Goal: Information Seeking & Learning: Learn about a topic

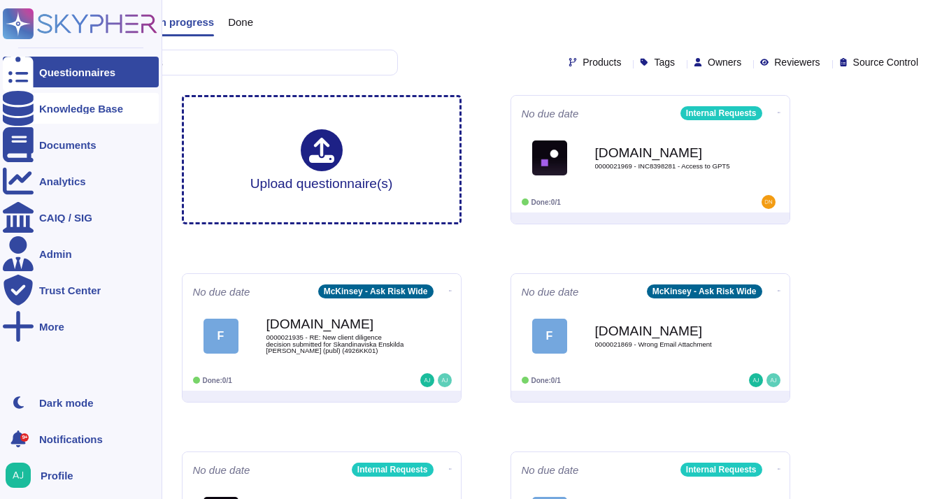
click at [54, 110] on div "Knowledge Base" at bounding box center [81, 109] width 84 height 10
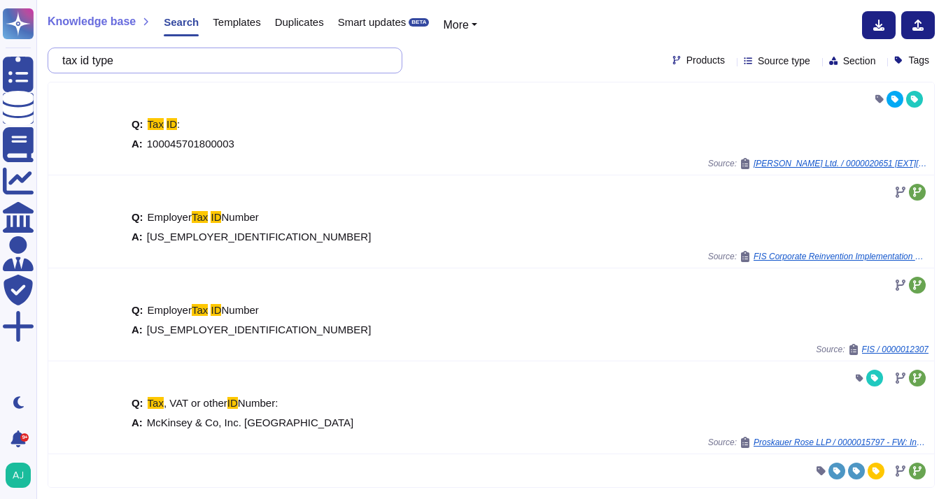
drag, startPoint x: 141, startPoint y: 58, endPoint x: 63, endPoint y: 59, distance: 78.3
click at [63, 59] on div "tax id type" at bounding box center [225, 61] width 355 height 26
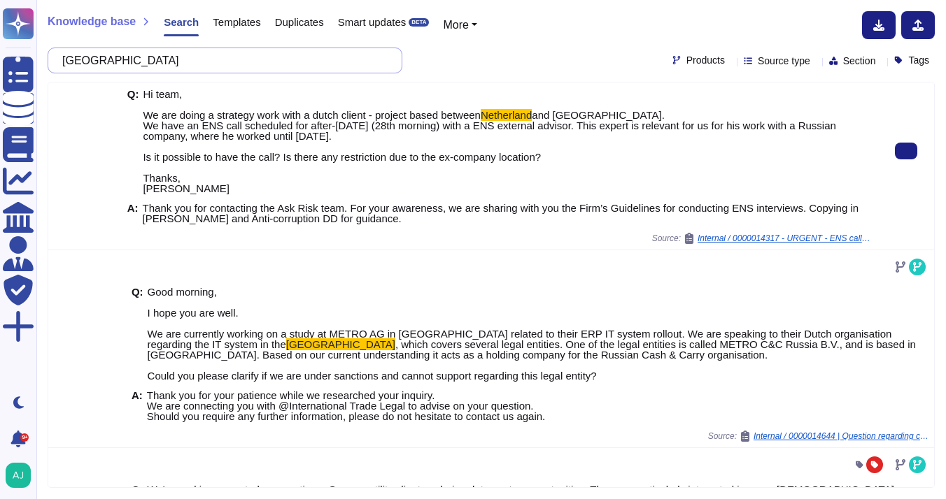
scroll to position [459, 0]
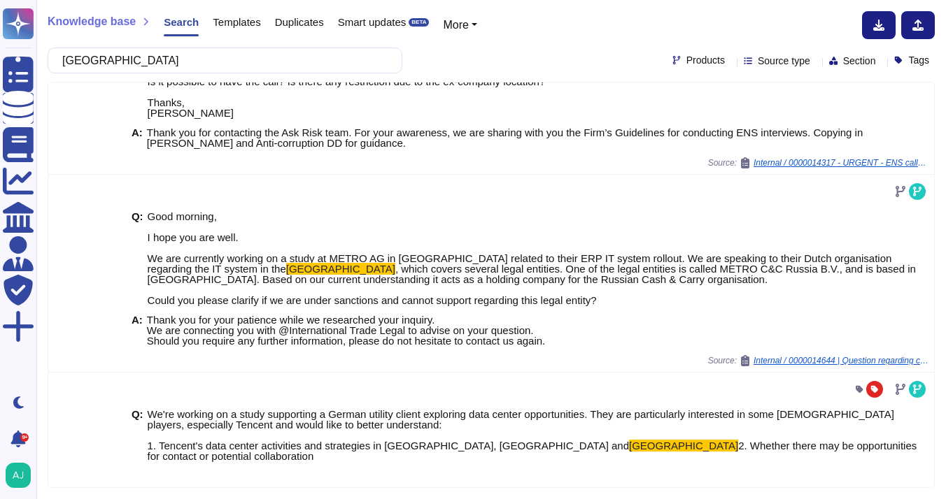
click at [694, 60] on div "Products" at bounding box center [701, 60] width 58 height 10
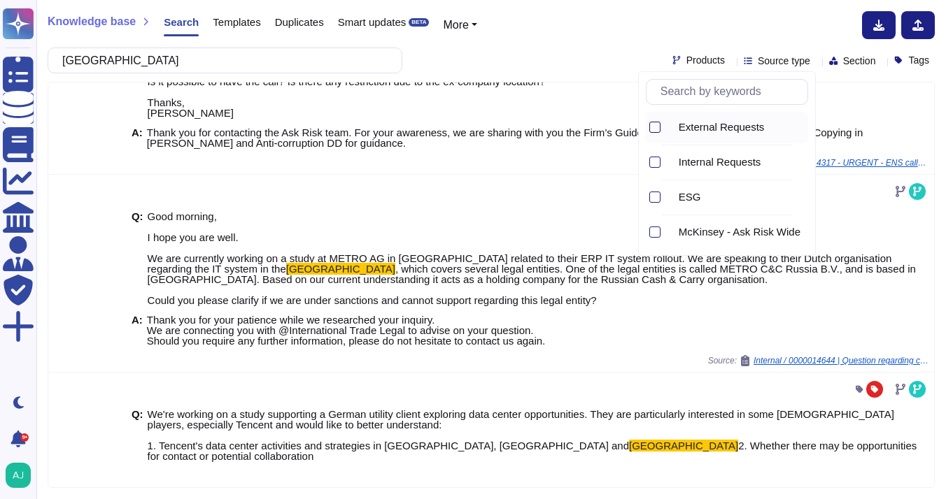
click at [651, 127] on div at bounding box center [654, 127] width 11 height 11
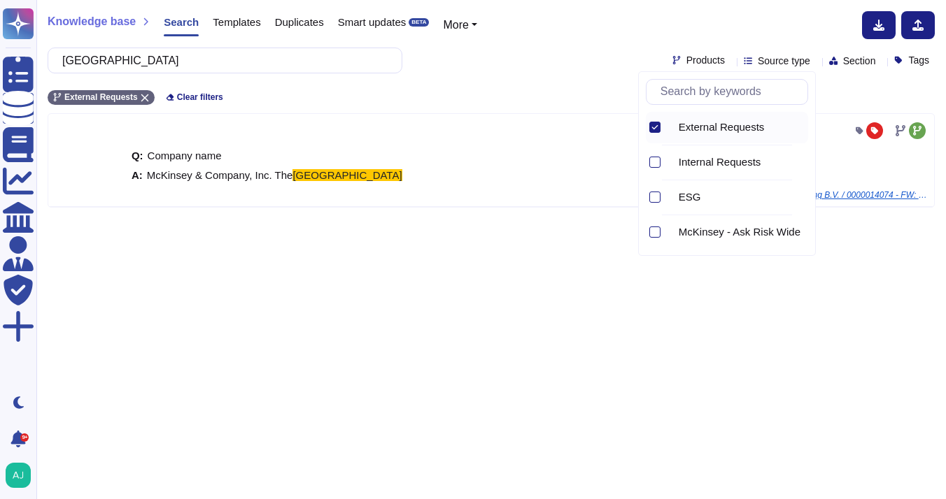
click at [587, 320] on div "Knowledge base Search Templates Duplicates Smart updates BETA More Netherlands …" at bounding box center [490, 249] width 909 height 499
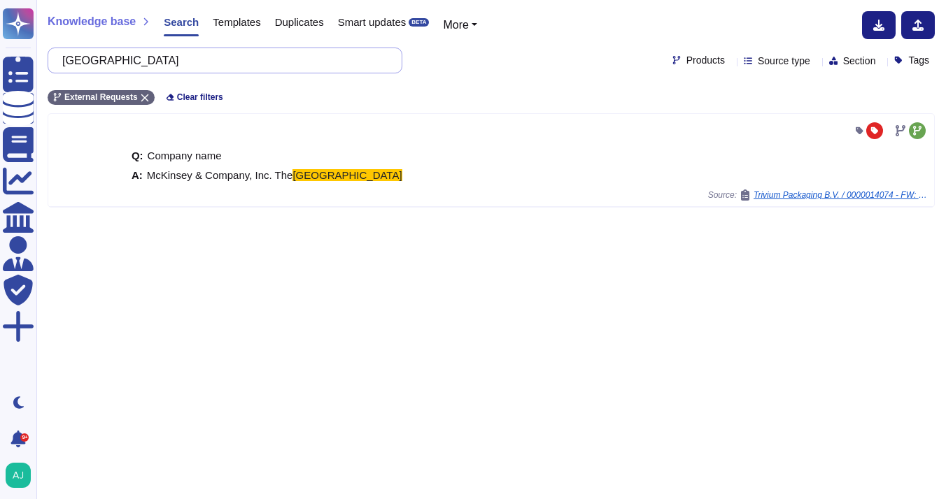
click at [138, 64] on input "[GEOGRAPHIC_DATA]" at bounding box center [221, 60] width 332 height 24
click at [95, 62] on input "[GEOGRAPHIC_DATA]" at bounding box center [221, 60] width 332 height 24
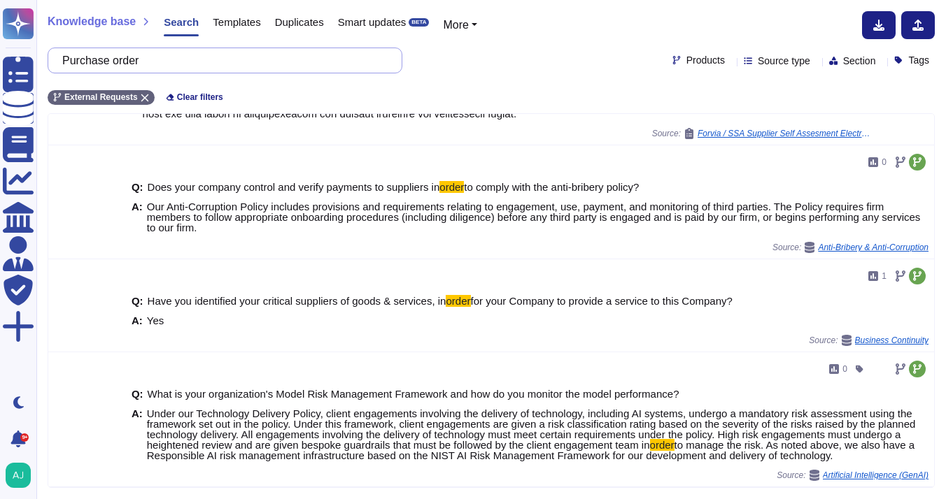
scroll to position [613, 0]
drag, startPoint x: 162, startPoint y: 62, endPoint x: 70, endPoint y: 63, distance: 92.3
click at [70, 63] on input "Purchase order" at bounding box center [221, 60] width 332 height 24
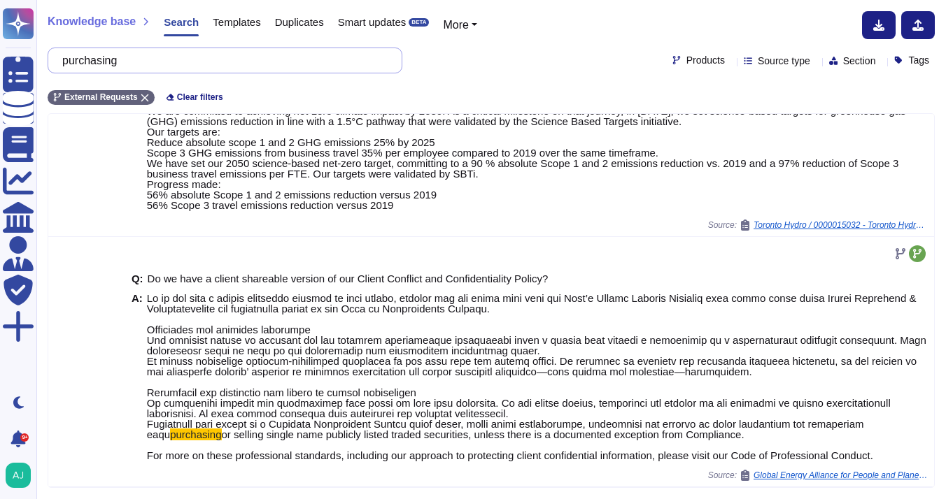
scroll to position [864, 0]
type input "purchasing"
